Goal: Information Seeking & Learning: Learn about a topic

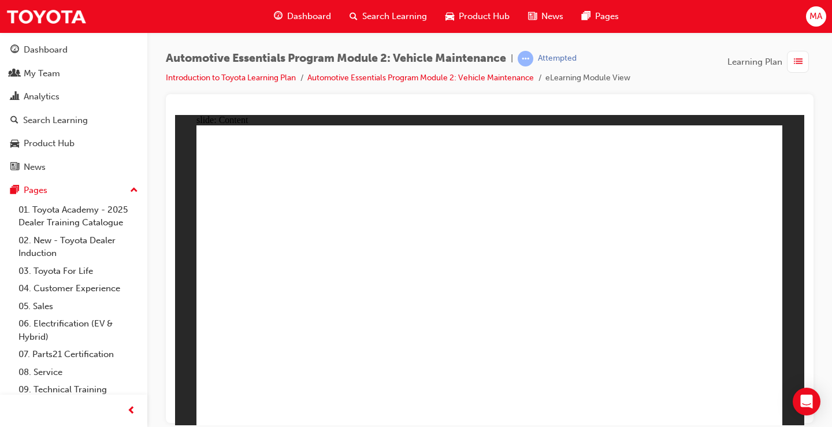
drag, startPoint x: 693, startPoint y: 139, endPoint x: 699, endPoint y: 129, distance: 11.7
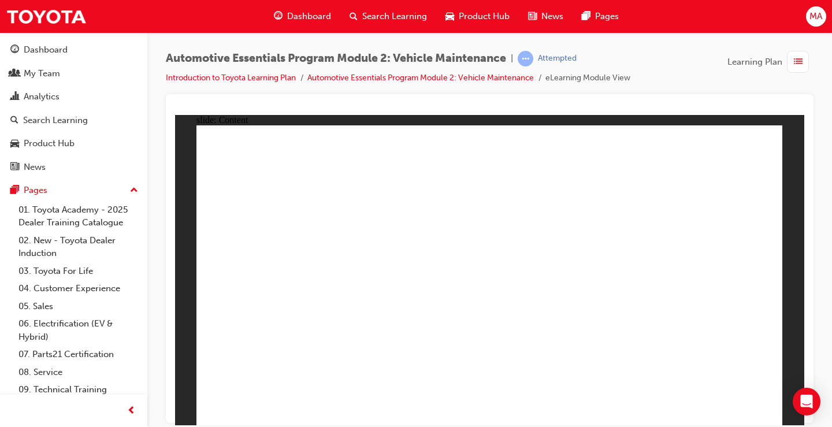
drag, startPoint x: 702, startPoint y: 200, endPoint x: 721, endPoint y: 176, distance: 31.3
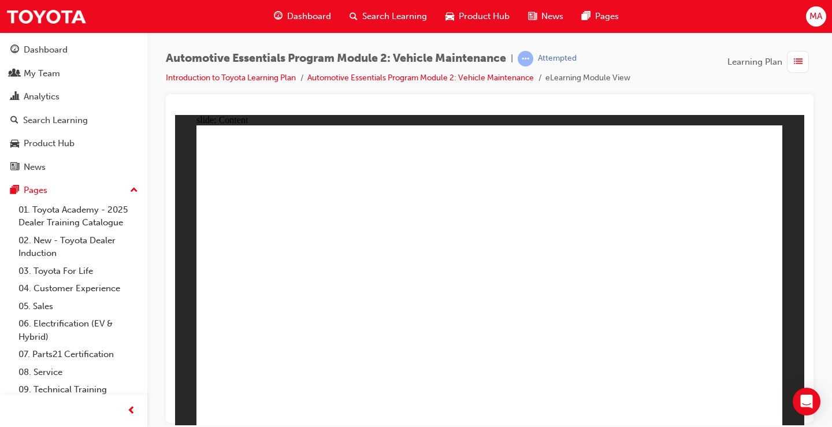
drag, startPoint x: 744, startPoint y: 311, endPoint x: 735, endPoint y: 333, distance: 24.0
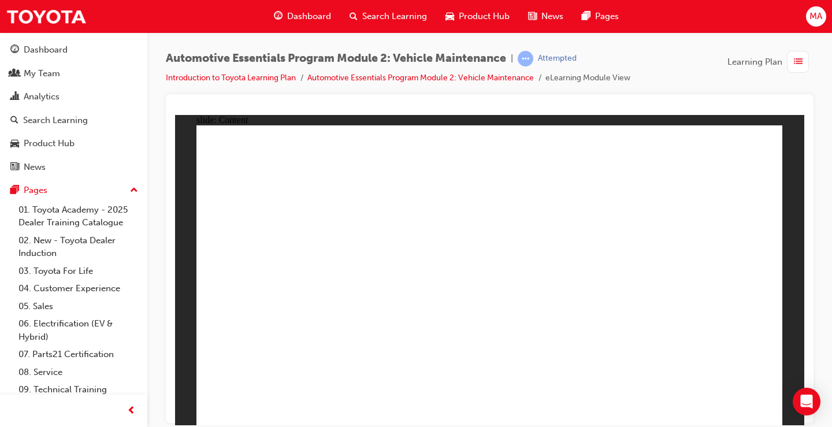
drag, startPoint x: 727, startPoint y: 394, endPoint x: 729, endPoint y: 401, distance: 7.3
